Goal: Task Accomplishment & Management: Use online tool/utility

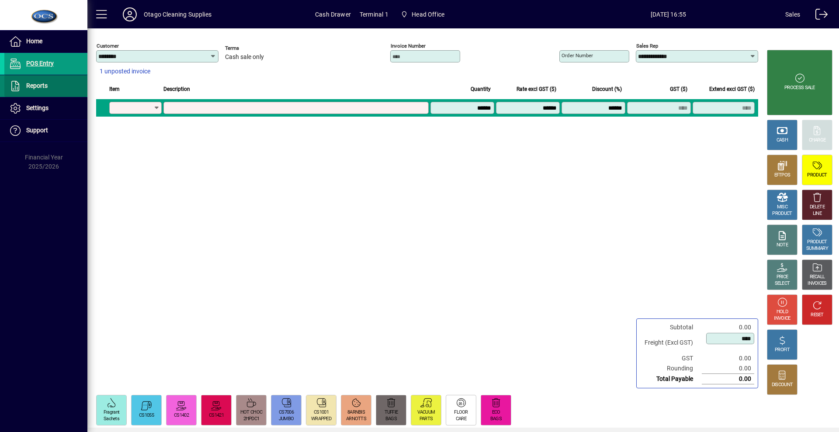
click at [35, 86] on span "Reports" at bounding box center [36, 85] width 21 height 7
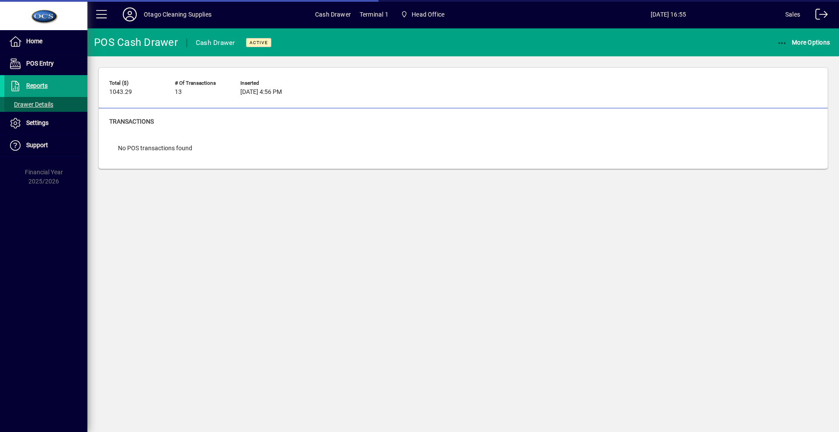
click at [41, 104] on span "Drawer Details" at bounding box center [31, 104] width 45 height 7
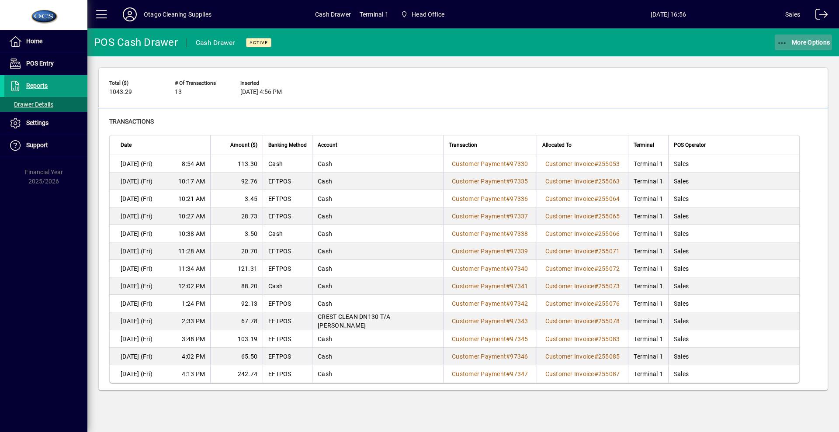
click at [806, 46] on span "button" at bounding box center [803, 42] width 58 height 21
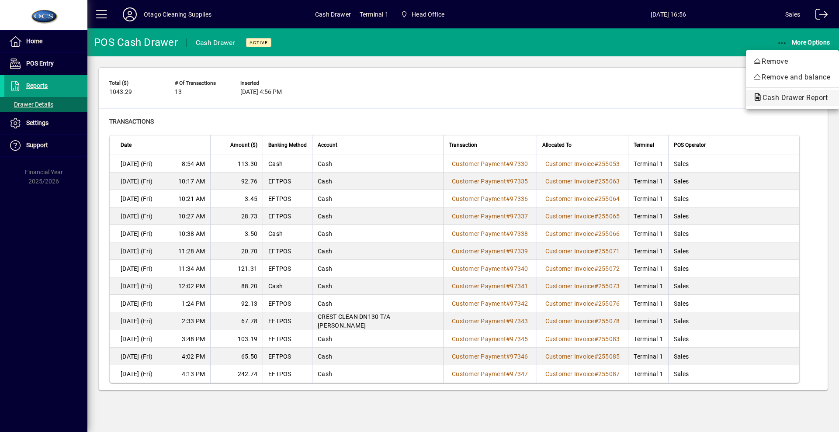
click at [792, 100] on span "Cash Drawer Report" at bounding box center [792, 97] width 79 height 8
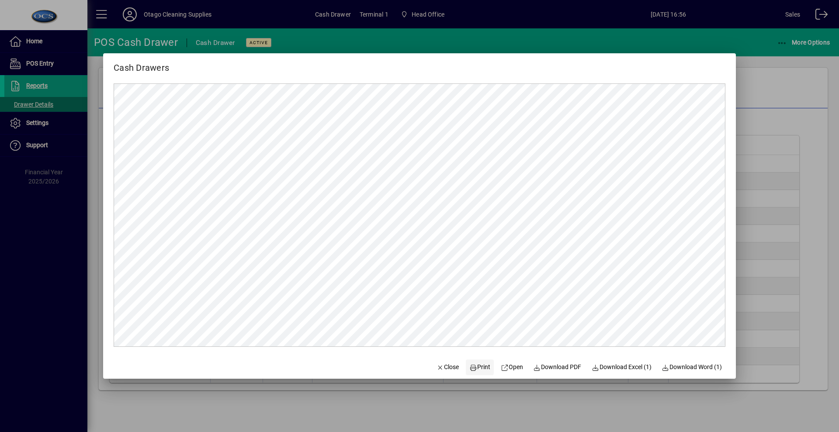
click at [472, 370] on span "Print" at bounding box center [479, 367] width 21 height 9
click at [445, 366] on span "Close" at bounding box center [447, 367] width 23 height 9
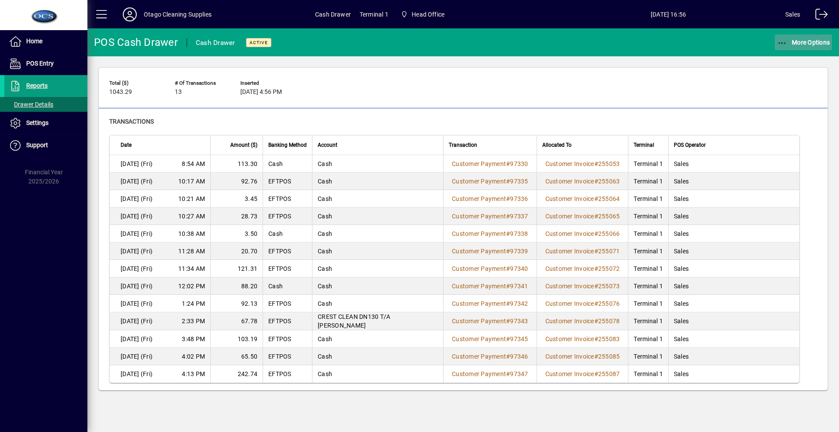
click at [801, 42] on span "More Options" at bounding box center [803, 42] width 53 height 7
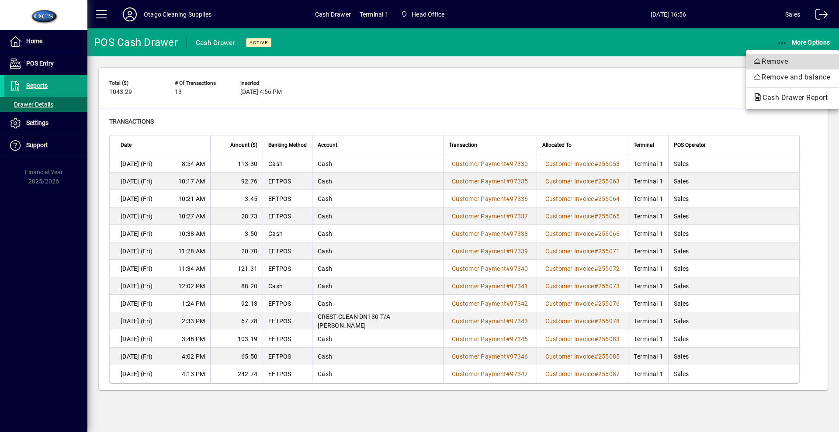
click at [788, 61] on span "Remove" at bounding box center [792, 61] width 79 height 10
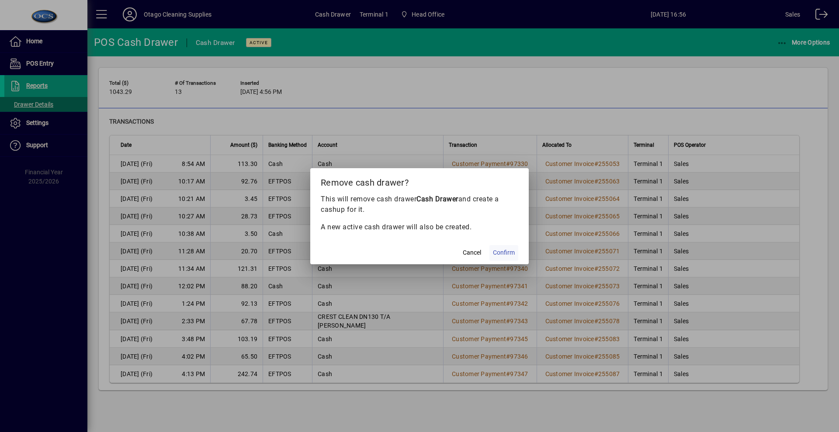
click at [508, 251] on span "Confirm" at bounding box center [504, 252] width 22 height 9
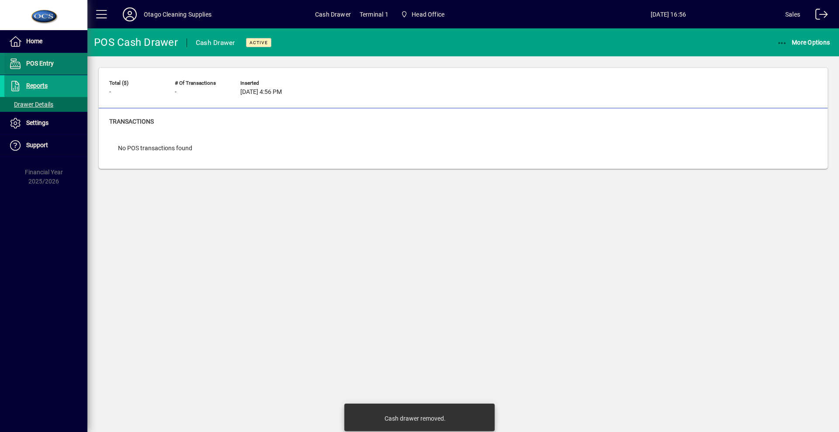
click at [22, 67] on span "POS Entry" at bounding box center [28, 64] width 49 height 10
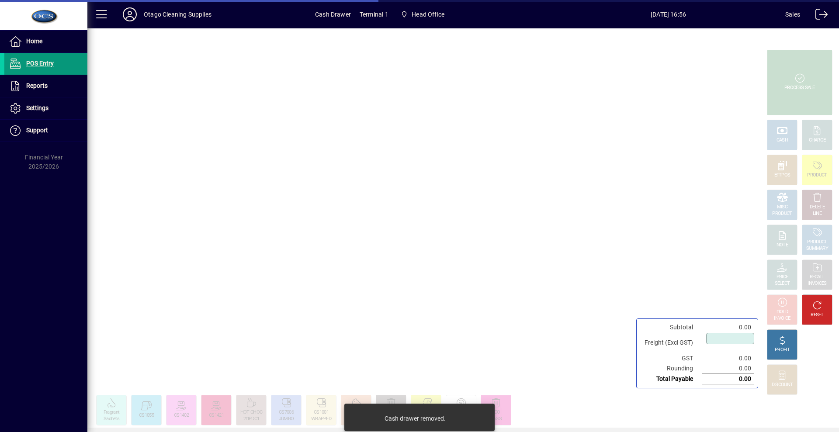
type input "****"
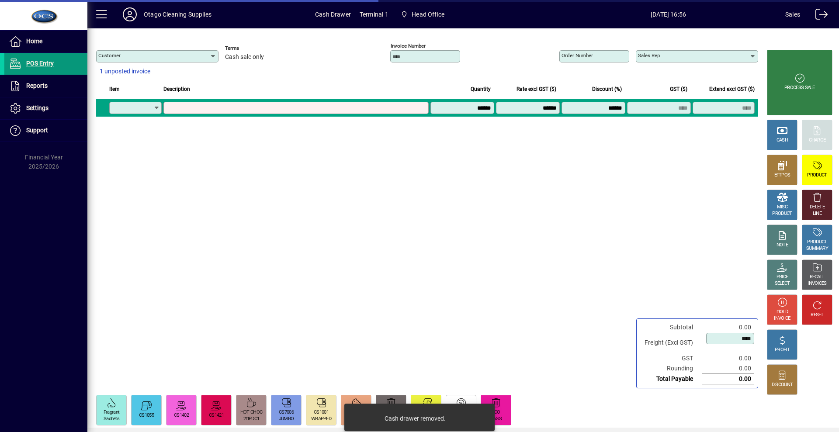
type input "********"
type input "**********"
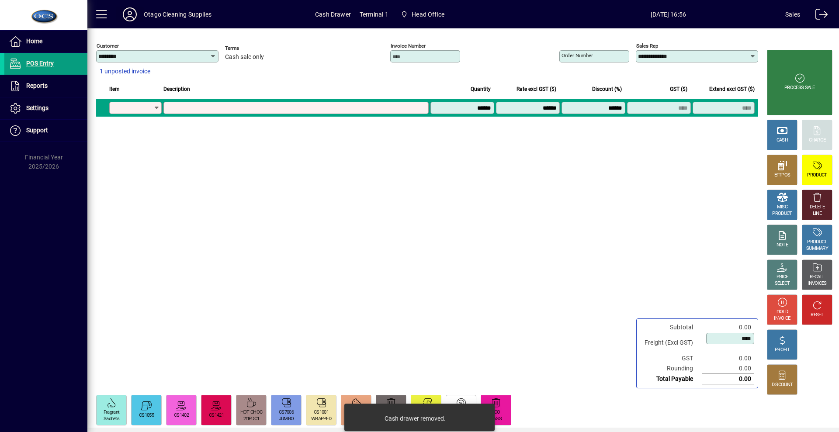
click at [143, 12] on span at bounding box center [130, 14] width 28 height 21
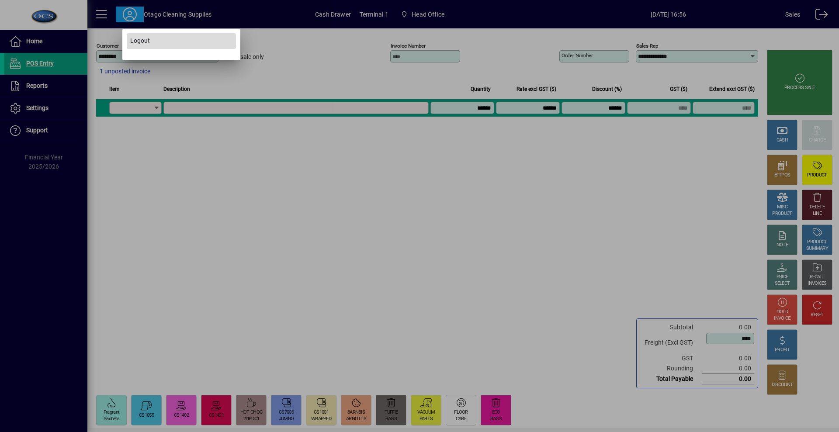
click at [161, 35] on span at bounding box center [181, 41] width 109 height 21
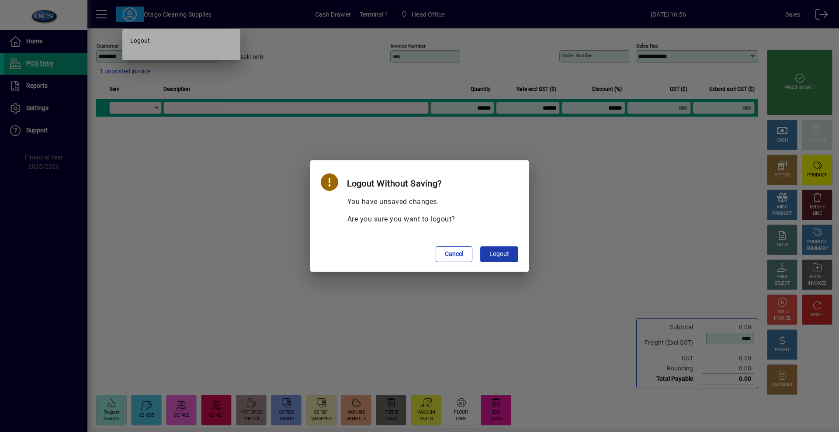
click at [506, 249] on span "Logout" at bounding box center [499, 253] width 20 height 9
